Goal: Task Accomplishment & Management: Complete application form

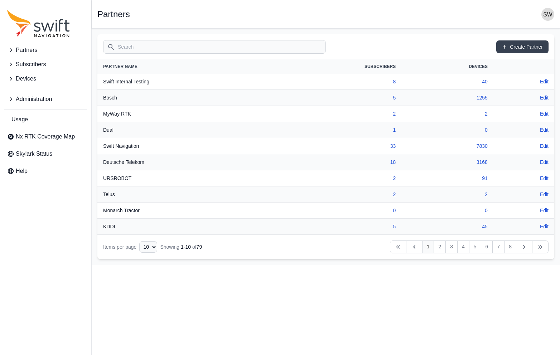
click at [20, 75] on span "Devices" at bounding box center [26, 79] width 20 height 9
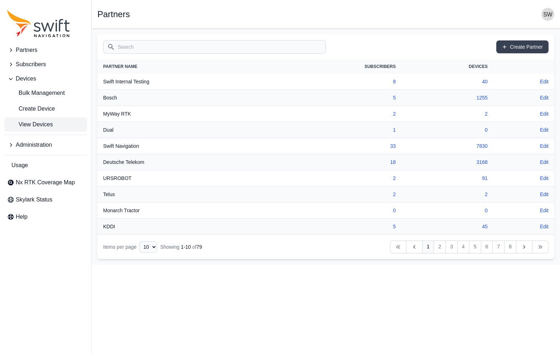
click at [34, 126] on span "View Devices" at bounding box center [30, 124] width 46 height 9
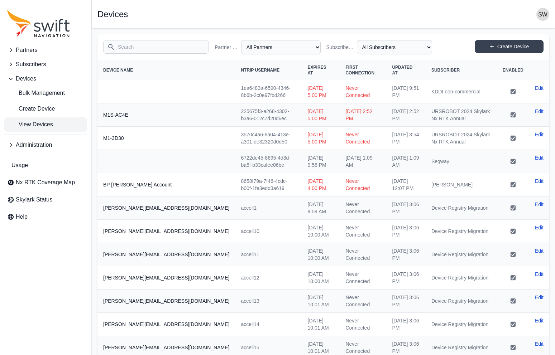
click at [138, 48] on input "Search" at bounding box center [156, 47] width 106 height 14
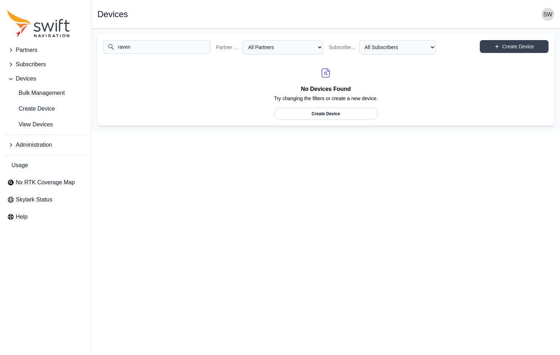
type input "raven"
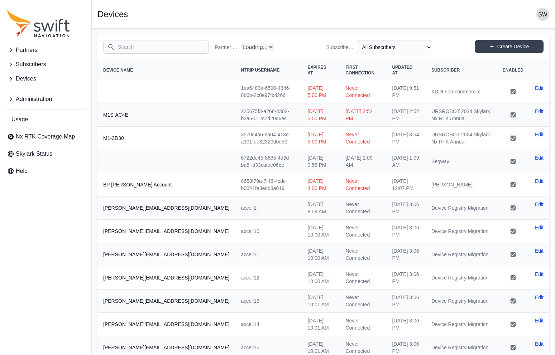
select select "Partner Name"
click at [138, 48] on input "Search" at bounding box center [156, 47] width 106 height 14
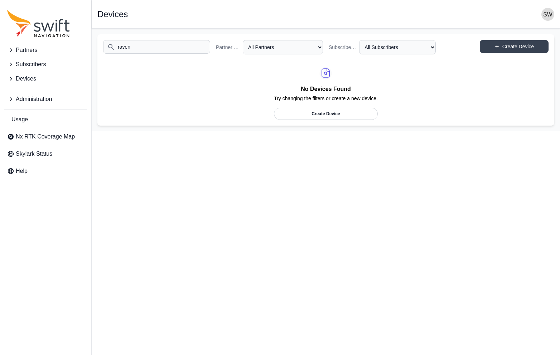
type input "raven"
click at [11, 48] on icon "Sidenav" at bounding box center [10, 50] width 7 height 7
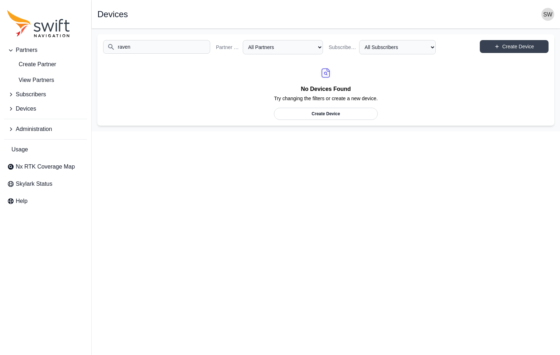
click at [11, 92] on icon "Sidenav" at bounding box center [10, 94] width 7 height 7
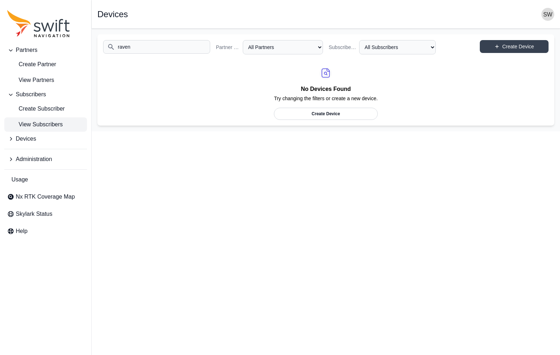
click at [32, 123] on span "View Subscribers" at bounding box center [35, 124] width 56 height 9
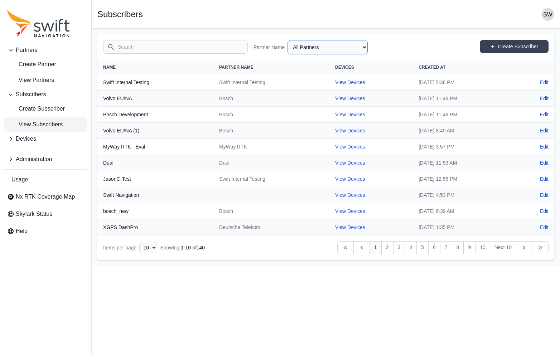
click at [329, 51] on select "All Partners AlpsAlpine Asensing Bad Elf Bench Mark Equipment & Supplies Inc. B…" at bounding box center [328, 47] width 80 height 14
click at [288, 40] on select "All Partners AlpsAlpine Asensing Bad Elf Bench Mark Equipment & Supplies Inc. B…" at bounding box center [328, 47] width 80 height 14
select select "ab3272ce-40d0-4c94-a524-96a758ab755c"
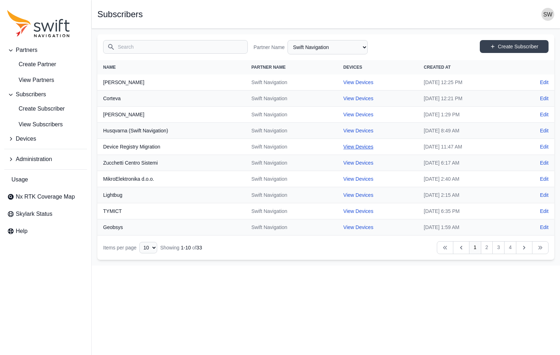
click at [344, 146] on link "View Devices" at bounding box center [359, 147] width 30 height 6
select select "7e8434a2-c6ea-49f0-86b6-41d2490d7345"
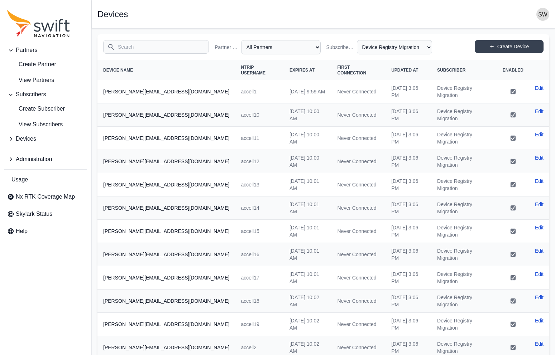
click at [143, 47] on input "Search" at bounding box center [156, 47] width 106 height 14
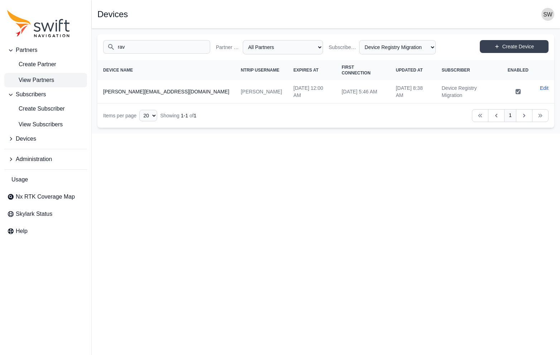
type input "rav"
click at [43, 77] on span "View Partners" at bounding box center [30, 80] width 47 height 9
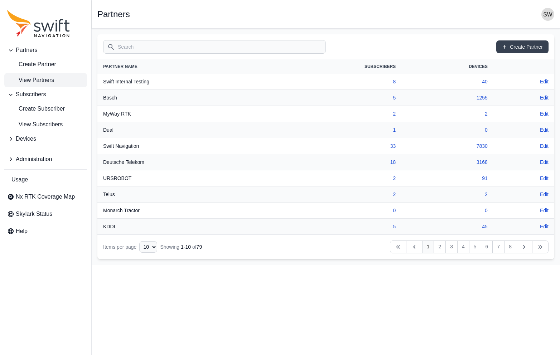
click at [133, 47] on input "Search" at bounding box center [214, 47] width 223 height 14
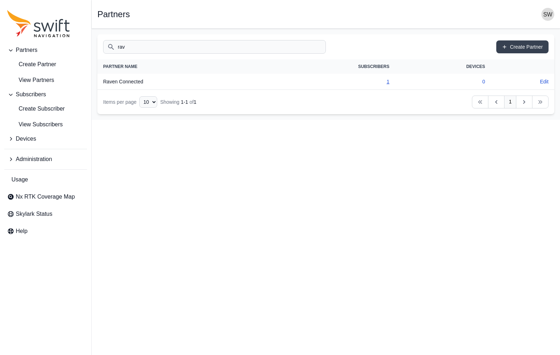
type input "rav"
click at [388, 83] on link "1" at bounding box center [388, 82] width 3 height 6
select select "d493deb9-ed38-4948-8a03-a0d252c25a0b"
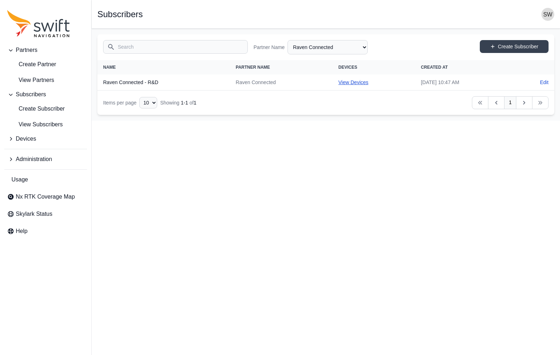
click at [339, 82] on link "View Devices" at bounding box center [354, 83] width 30 height 6
select select "c5d2707a-c9ad-4da8-8095-d5b4c83055ad"
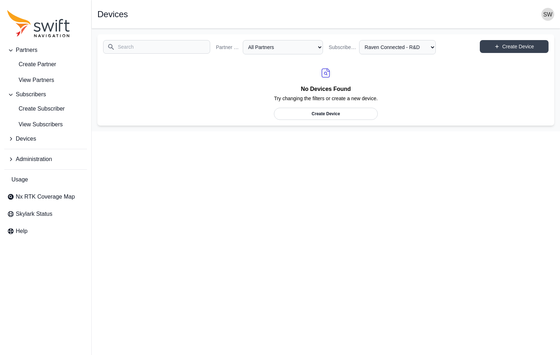
click at [339, 114] on link "Create Device" at bounding box center [326, 114] width 104 height 12
select select "ab3272ce-40d0-4c94-a524-96a758ab755c"
select select "c5d2707a-c9ad-4da8-8095-d5b4c83055ad"
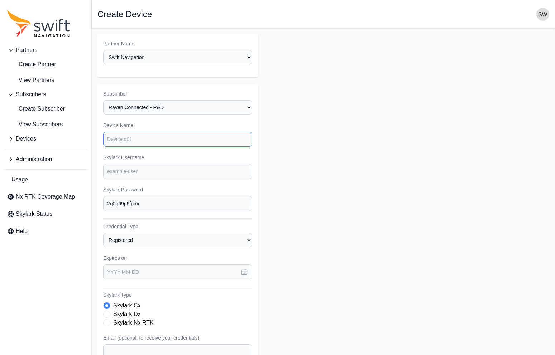
click at [192, 137] on input "Device Name" at bounding box center [177, 139] width 149 height 15
type input "Raven Connected R&D 1"
click at [180, 172] on input "Skylark Username" at bounding box center [177, 171] width 149 height 15
type input "ravenconnected.rnd1"
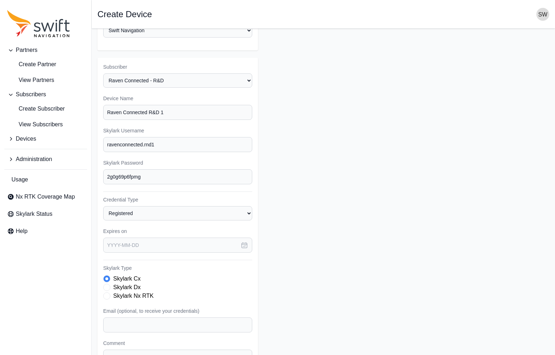
scroll to position [72, 0]
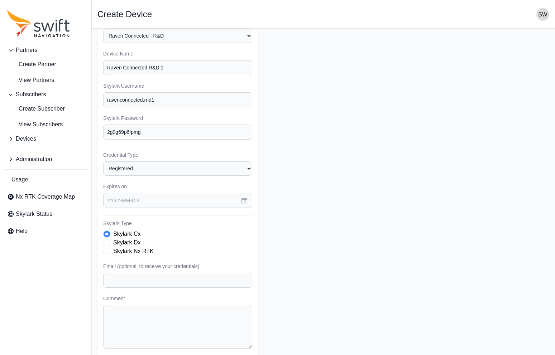
click at [138, 252] on label "Skylark Nx RTK" at bounding box center [133, 251] width 40 height 9
click at [140, 276] on input "Email (optional, to receive your credentials)" at bounding box center [177, 280] width 149 height 15
paste input "[EMAIL_ADDRESS][DOMAIN_NAME]"
type input "[EMAIL_ADDRESS][DOMAIN_NAME]"
click at [243, 202] on icon "button" at bounding box center [244, 200] width 7 height 7
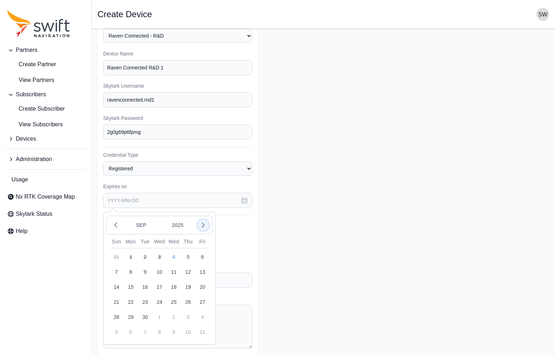
click at [203, 224] on icon "button" at bounding box center [203, 225] width 2 height 5
click at [202, 288] on button "17" at bounding box center [202, 287] width 14 height 14
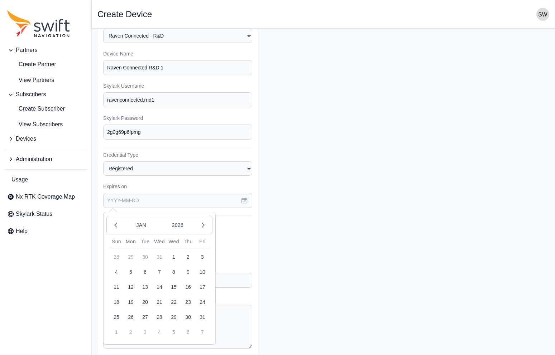
type input "[DATE]"
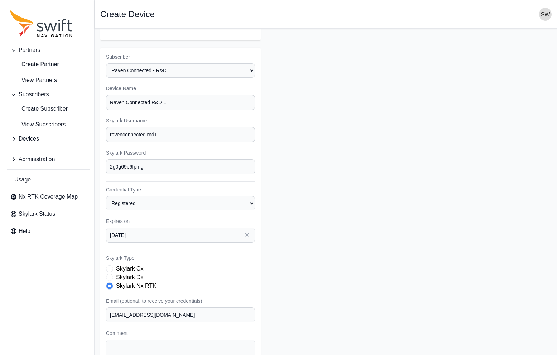
scroll to position [97, 0]
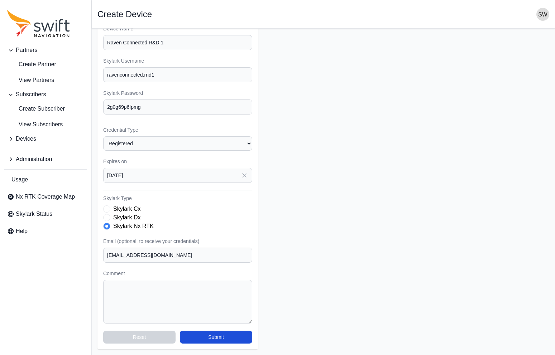
click at [395, 191] on form "Partner Name Select a Partner AlpsAlpine Asensing Bad Elf Bench Mark Equipment …" at bounding box center [323, 144] width 452 height 412
click at [222, 337] on button "Submit" at bounding box center [216, 337] width 72 height 13
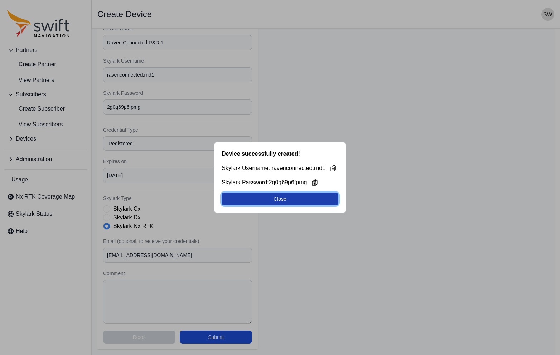
click at [299, 201] on button "Close" at bounding box center [280, 199] width 117 height 13
select select "c5d2707a-c9ad-4da8-8095-d5b4c83055ad"
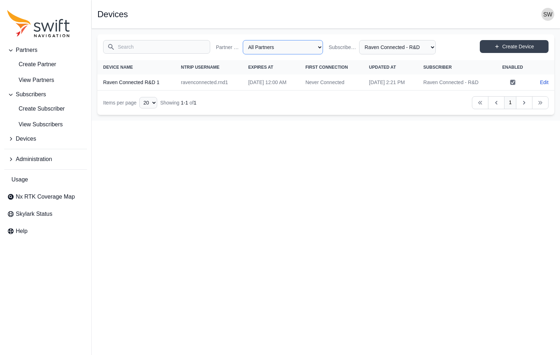
click at [318, 47] on select "All Partners AlpsAlpine Asensing Bad Elf Bench Mark Equipment & Supplies Inc. B…" at bounding box center [283, 47] width 80 height 14
click at [243, 40] on select "All Partners AlpsAlpine Asensing Bad Elf Bench Mark Equipment & Supplies Inc. B…" at bounding box center [283, 47] width 80 height 14
select select "d493deb9-ed38-4948-8a03-a0d252c25a0b"
click at [431, 46] on select "All Subscribers Raven Connected - R&D" at bounding box center [397, 47] width 77 height 14
click at [359, 40] on select "All Subscribers Raven Connected - R&D" at bounding box center [397, 47] width 77 height 14
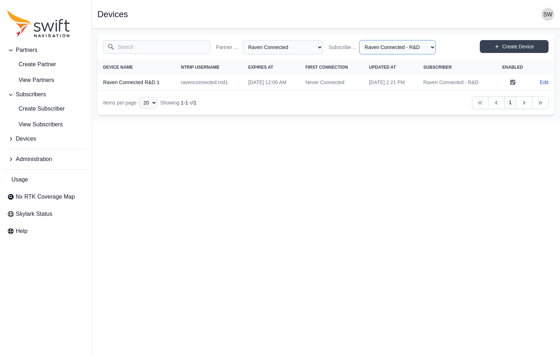
select select "c5d2707a-c9ad-4da8-8095-d5b4c83055ad"
click at [422, 121] on html "Partners Create Partner View Partners Subscribers Create Subscriber View Subscr…" at bounding box center [280, 60] width 560 height 121
click at [34, 121] on span "View Subscribers" at bounding box center [35, 124] width 56 height 9
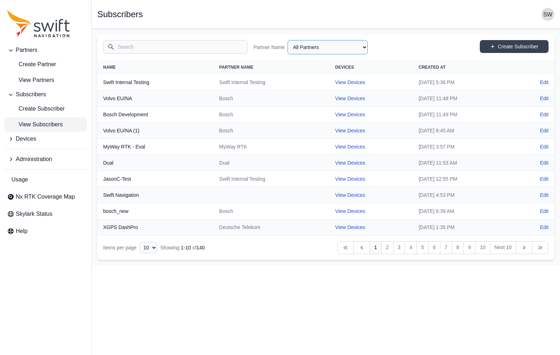
click at [363, 46] on select "All Partners AlpsAlpine Asensing Bad Elf Bench Mark Equipment & Supplies Inc. B…" at bounding box center [328, 47] width 80 height 14
click at [288, 40] on select "All Partners AlpsAlpine Asensing Bad Elf Bench Mark Equipment & Supplies Inc. B…" at bounding box center [328, 47] width 80 height 14
select select "ab3272ce-40d0-4c94-a524-96a758ab755c"
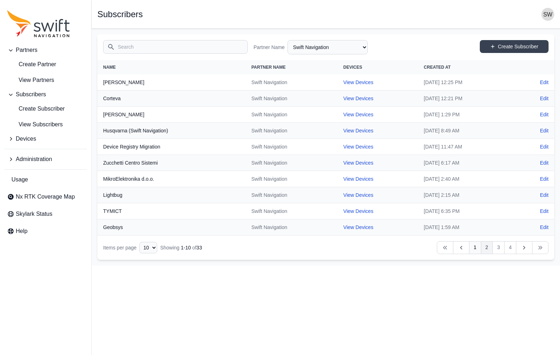
click at [489, 250] on link "2" at bounding box center [487, 247] width 12 height 13
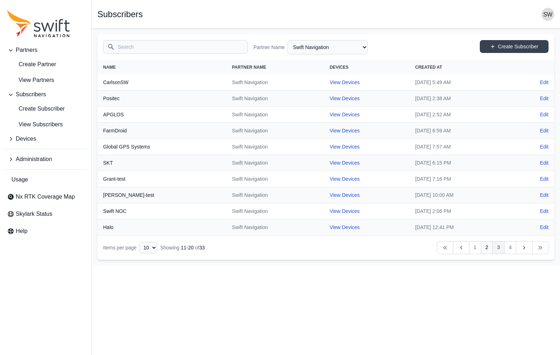
click at [499, 247] on link "3" at bounding box center [499, 247] width 12 height 13
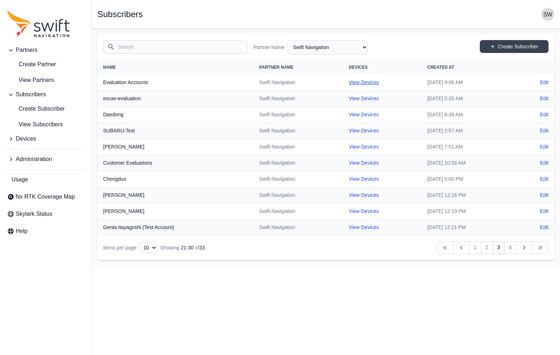
click at [349, 81] on link "View Devices" at bounding box center [364, 83] width 30 height 6
select select "8f022dce-3eb1-4943-ab46-3302f59893f0"
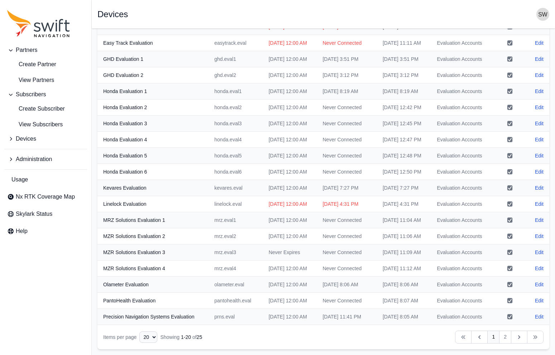
scroll to position [221, 0]
click at [153, 336] on select "10 15 20 25 50" at bounding box center [148, 337] width 18 height 11
select select "50"
click at [139, 343] on select "10 15 20 25 50" at bounding box center [148, 337] width 18 height 11
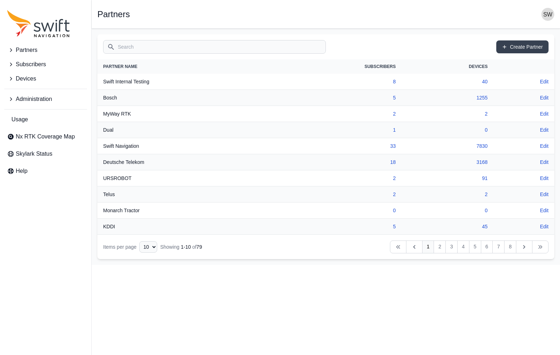
click at [11, 97] on icon "Sidenav" at bounding box center [10, 99] width 7 height 7
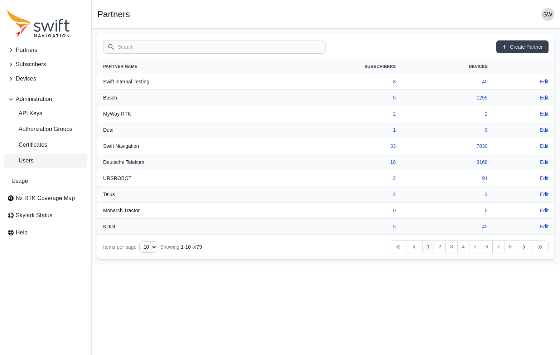
click at [24, 163] on span "Users" at bounding box center [20, 161] width 27 height 9
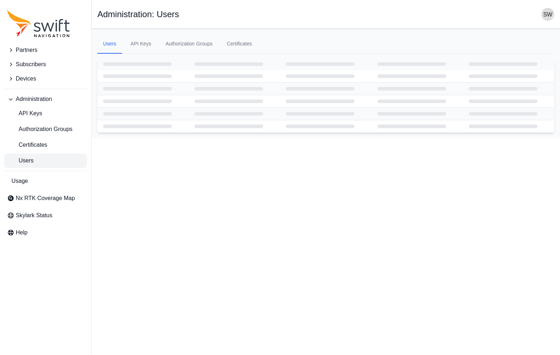
select select "ab3272ce-40d0-4c94-a524-96a758ab755c"
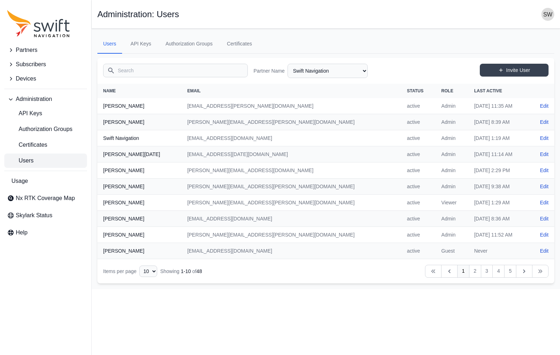
click at [156, 72] on input "Search" at bounding box center [175, 71] width 145 height 14
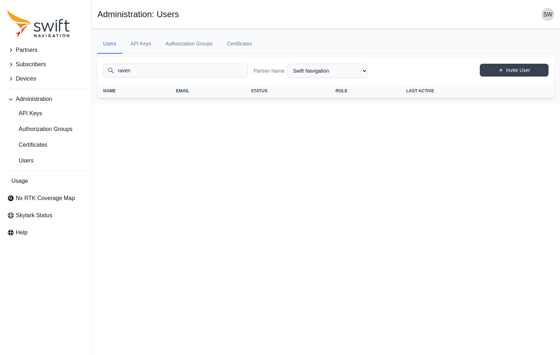
type input "raven"
click at [365, 70] on select "AlpsAlpine Asensing Bad Elf Bench Mark Equipment & Supplies Inc. Benchmark Tool…" at bounding box center [328, 71] width 80 height 14
click at [288, 64] on select "AlpsAlpine Asensing Bad Elf Bench Mark Equipment & Supplies Inc. Benchmark Tool…" at bounding box center [328, 71] width 80 height 14
select select "d493deb9-ed38-4948-8a03-a0d252c25a0b"
